Goal: Transaction & Acquisition: Purchase product/service

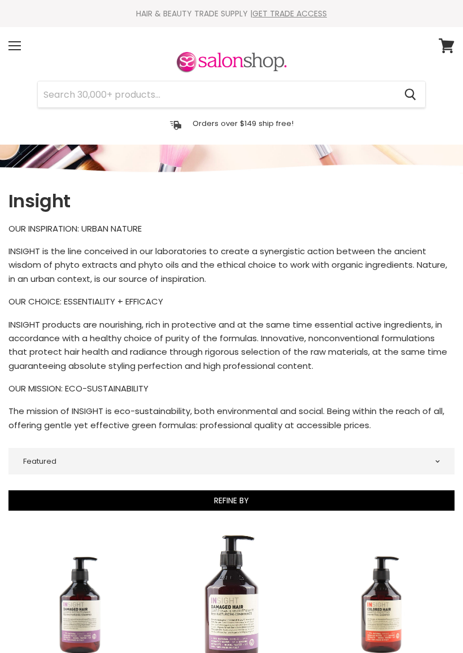
select select "manual"
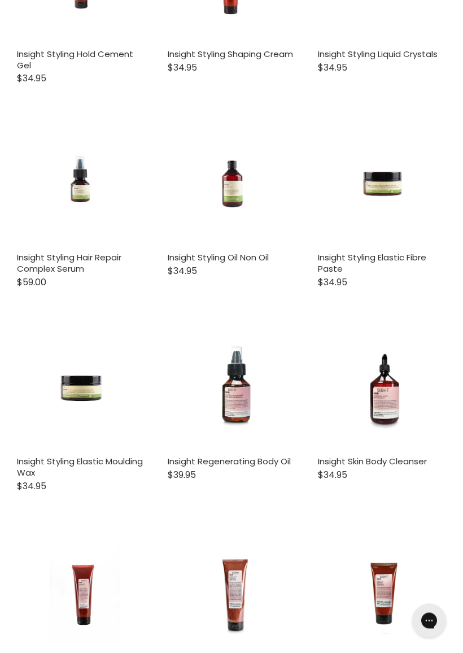
scroll to position [3078, 0]
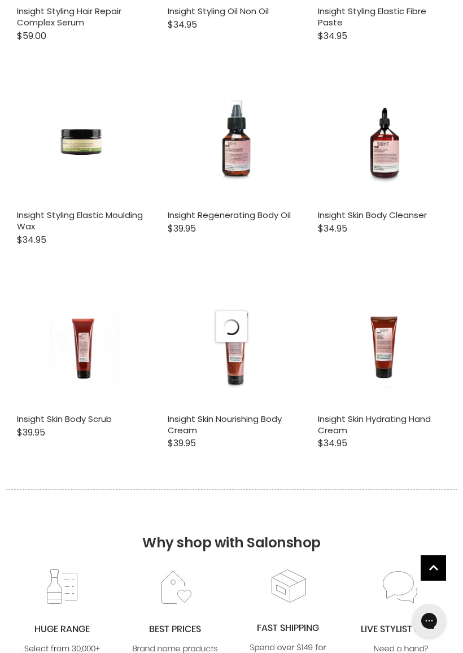
select select "manual"
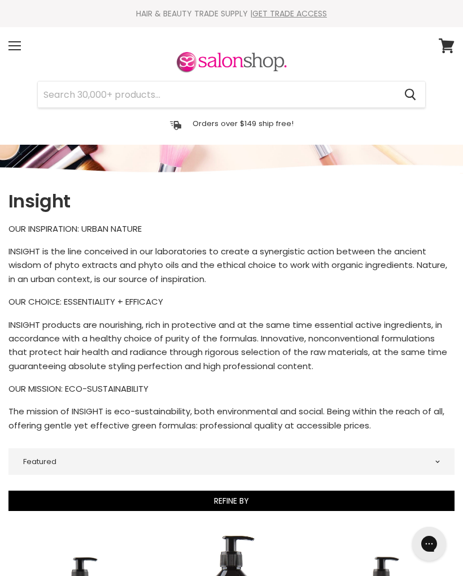
click at [199, 99] on input "Search" at bounding box center [217, 94] width 358 height 26
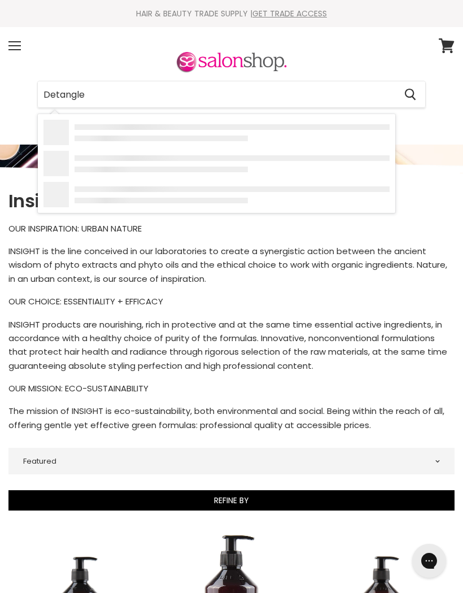
type input "Detangler"
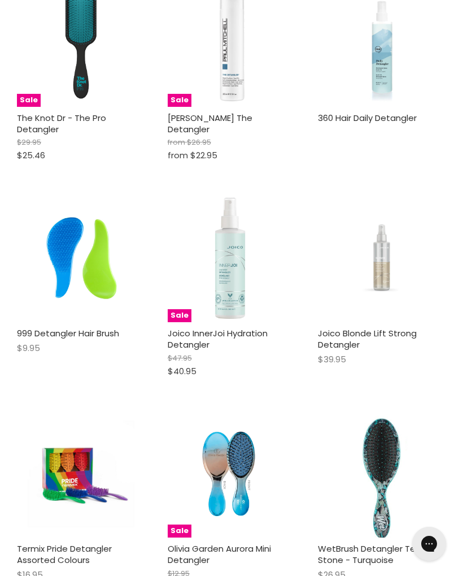
scroll to position [333, 0]
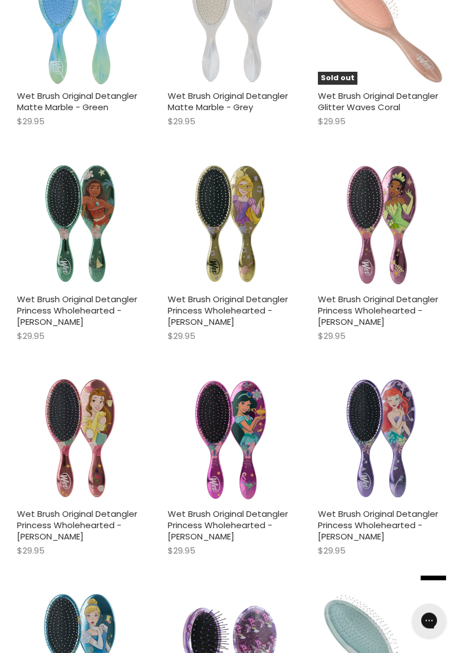
scroll to position [5085, 0]
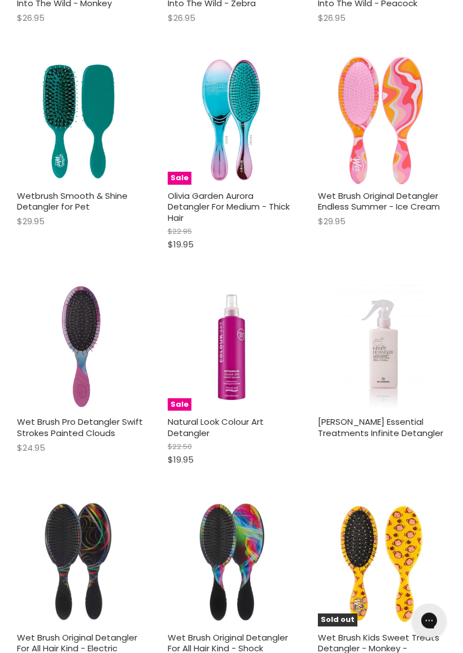
scroll to position [7940, 0]
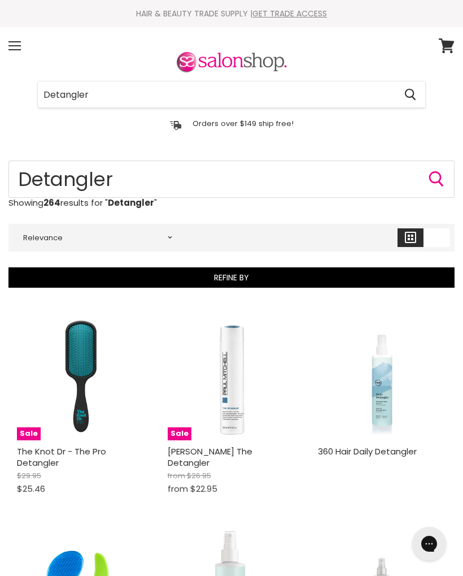
click at [416, 240] on button "Main content" at bounding box center [411, 237] width 26 height 19
click at [443, 270] on button "Refine By" at bounding box center [231, 277] width 446 height 20
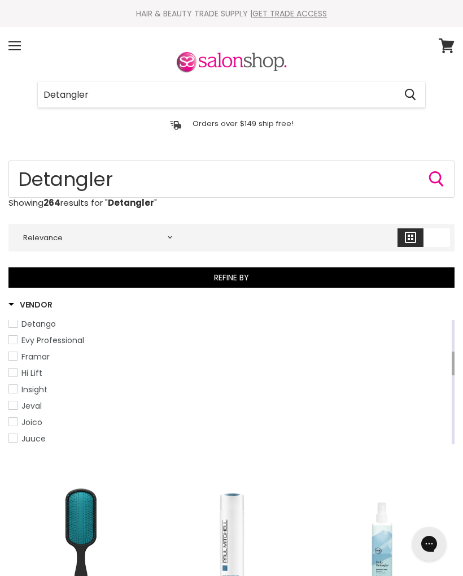
click at [29, 386] on span "Insight" at bounding box center [34, 389] width 26 height 11
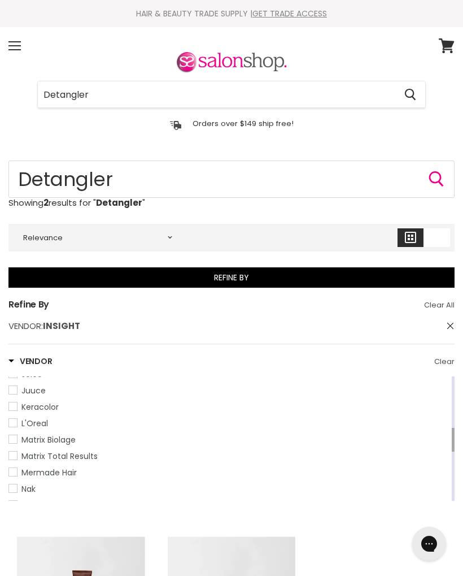
click at [434, 275] on button "Refine By" at bounding box center [231, 277] width 446 height 20
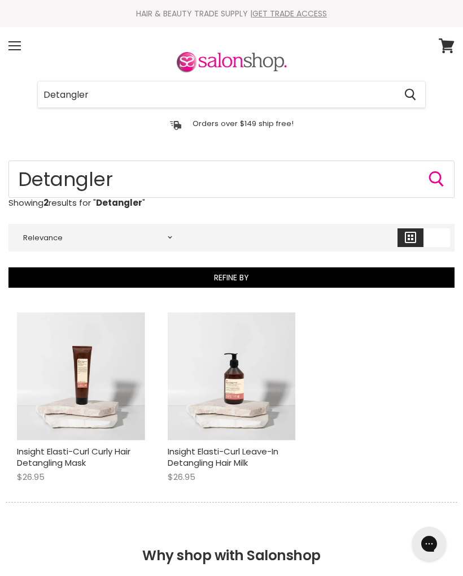
click at [249, 406] on img "Main content" at bounding box center [232, 376] width 128 height 128
